Goal: Transaction & Acquisition: Purchase product/service

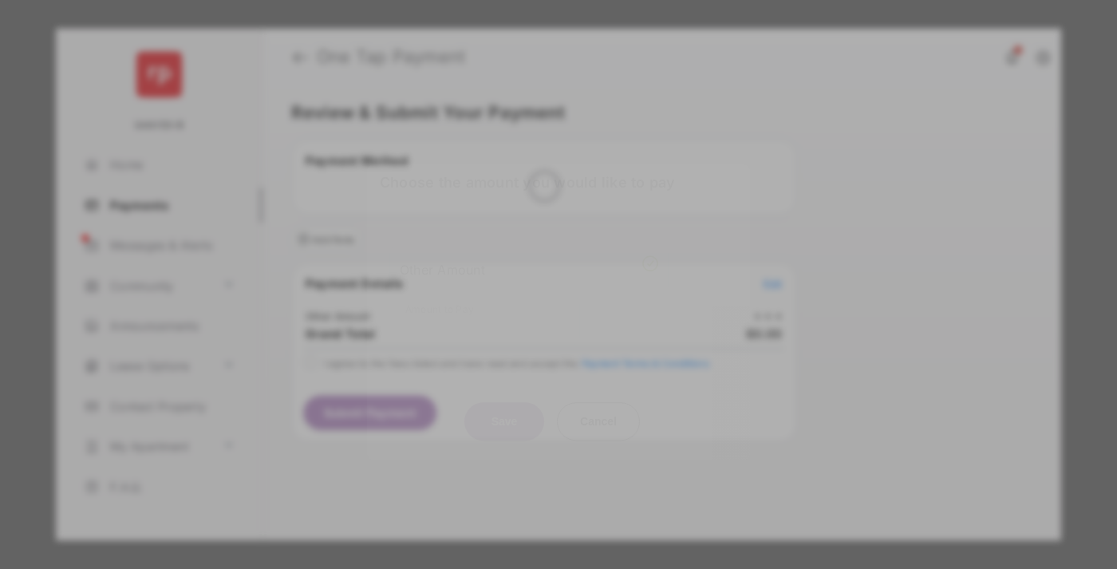
click at [529, 260] on div "Other Amount" at bounding box center [529, 269] width 258 height 27
type input "**"
click at [504, 402] on button "Save" at bounding box center [504, 421] width 80 height 38
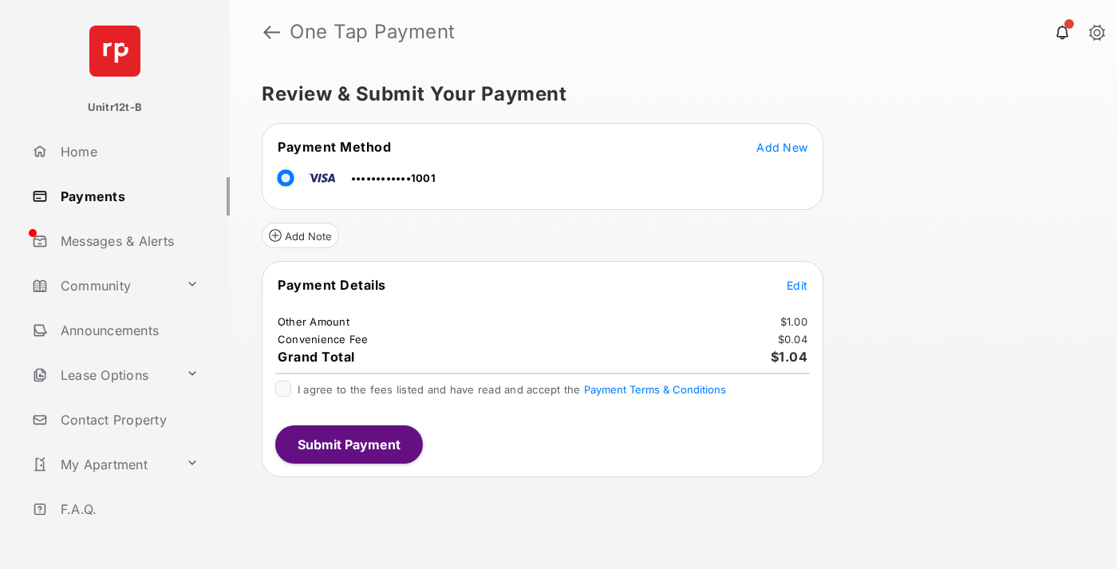
click at [797, 285] on span "Edit" at bounding box center [796, 285] width 21 height 14
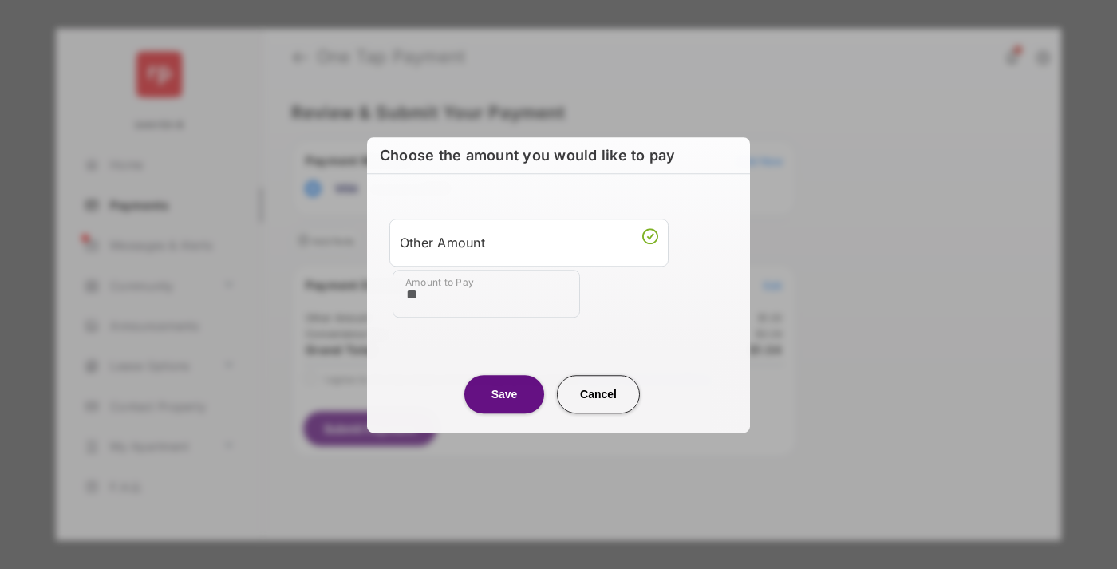
click at [504, 393] on button "Save" at bounding box center [504, 394] width 80 height 38
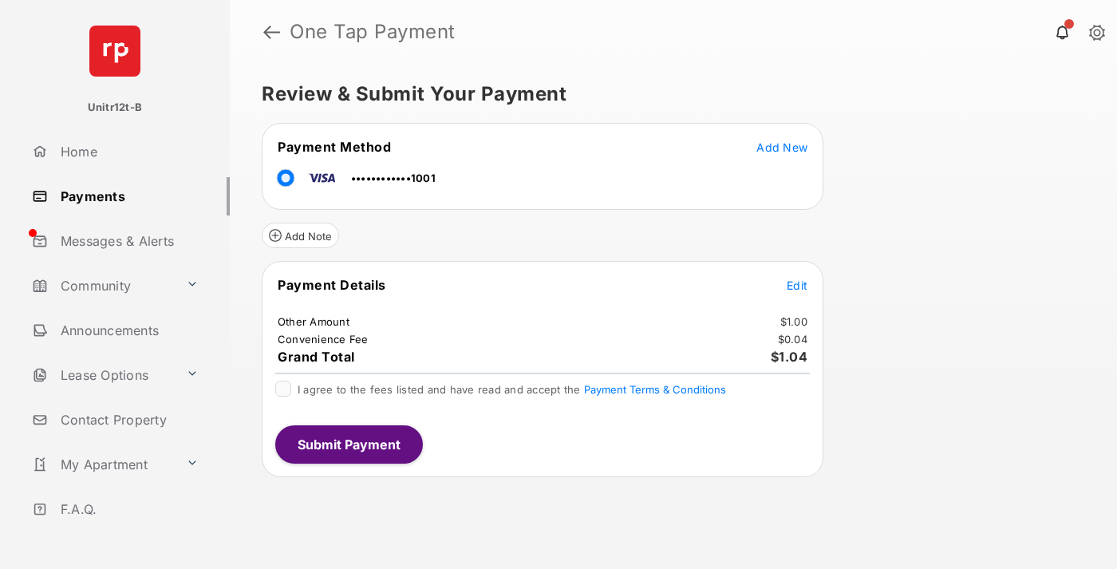
click at [348, 443] on button "Submit Payment" at bounding box center [349, 444] width 148 height 38
